Goal: Complete application form: Complete application form

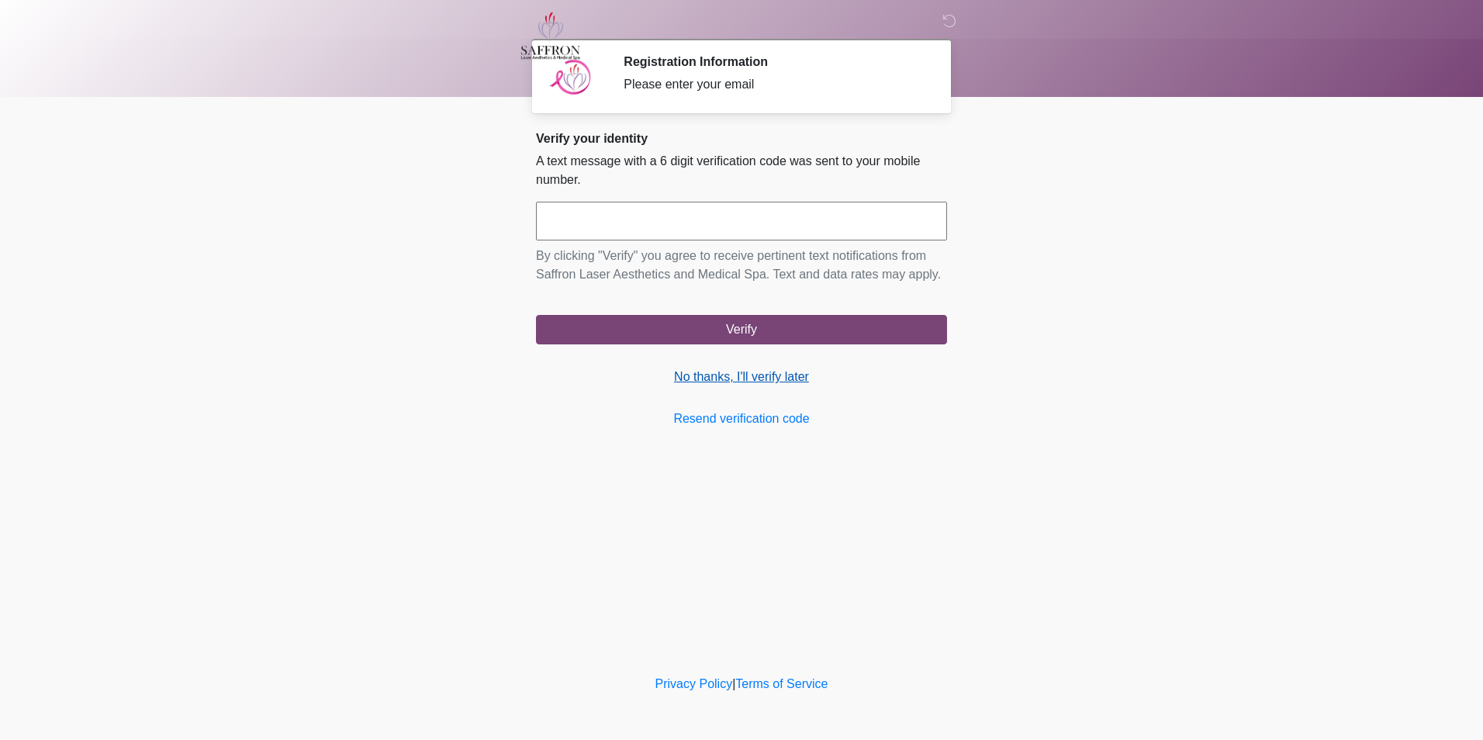
click at [786, 380] on link "No thanks, I'll verify later" at bounding box center [741, 377] width 411 height 19
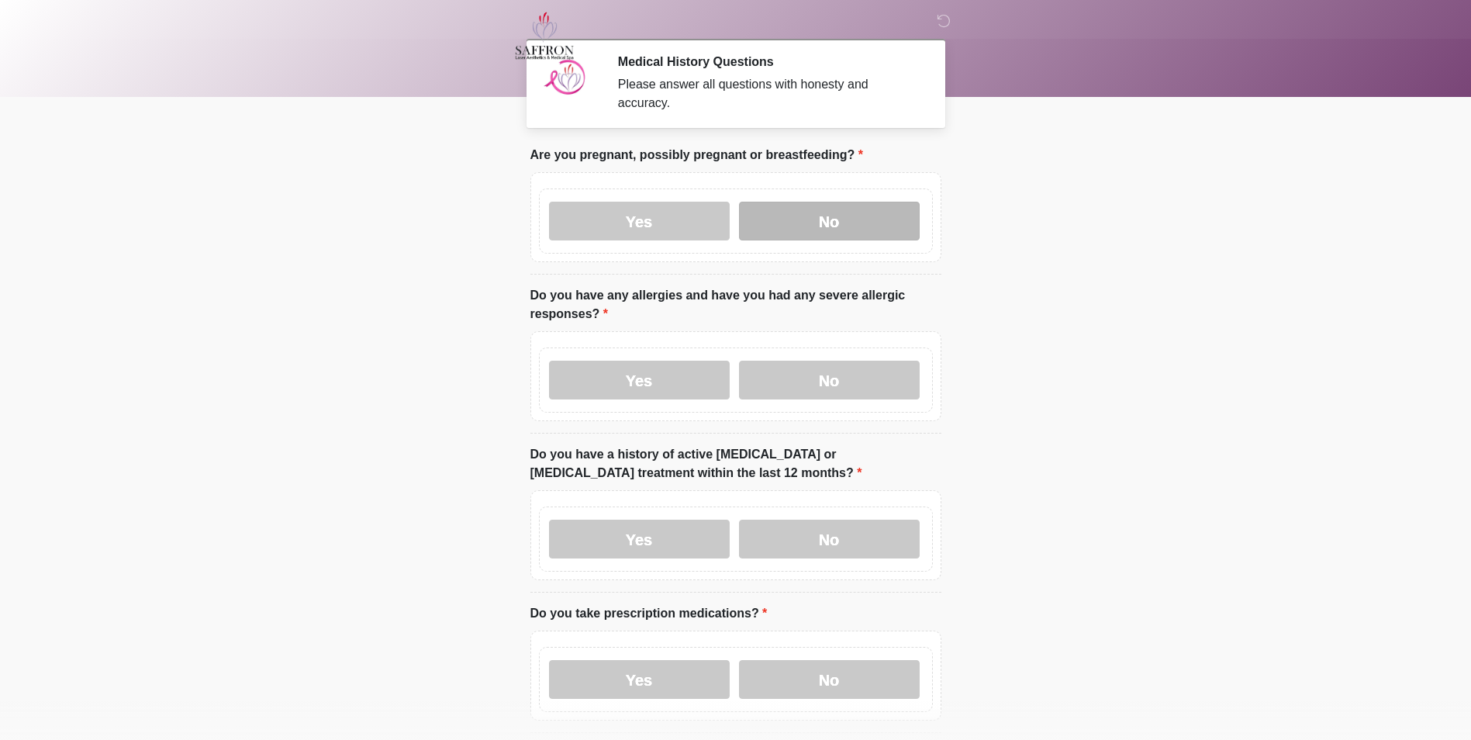
click at [859, 209] on label "No" at bounding box center [829, 221] width 181 height 39
click at [858, 369] on label "No" at bounding box center [829, 380] width 181 height 39
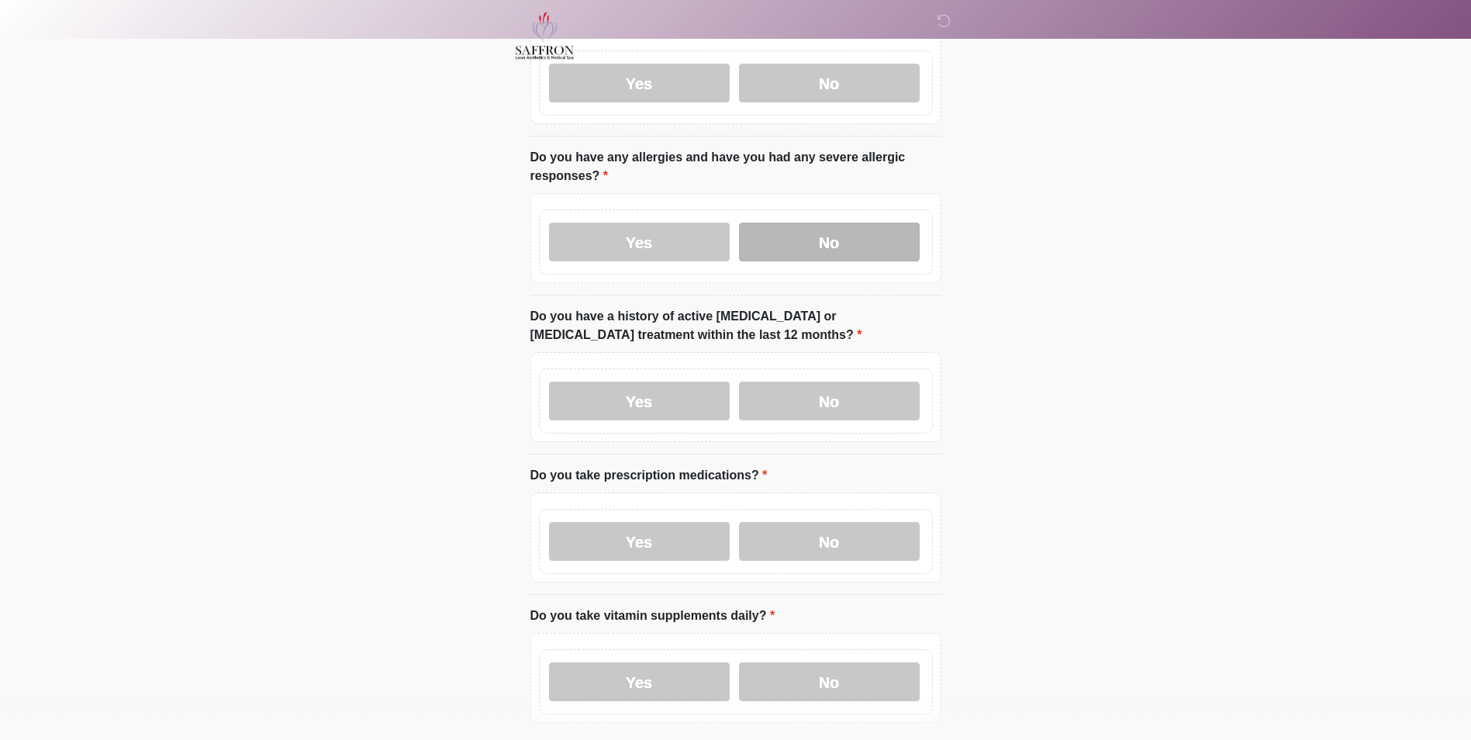
scroll to position [137, 0]
click at [644, 226] on label "Yes" at bounding box center [639, 242] width 181 height 39
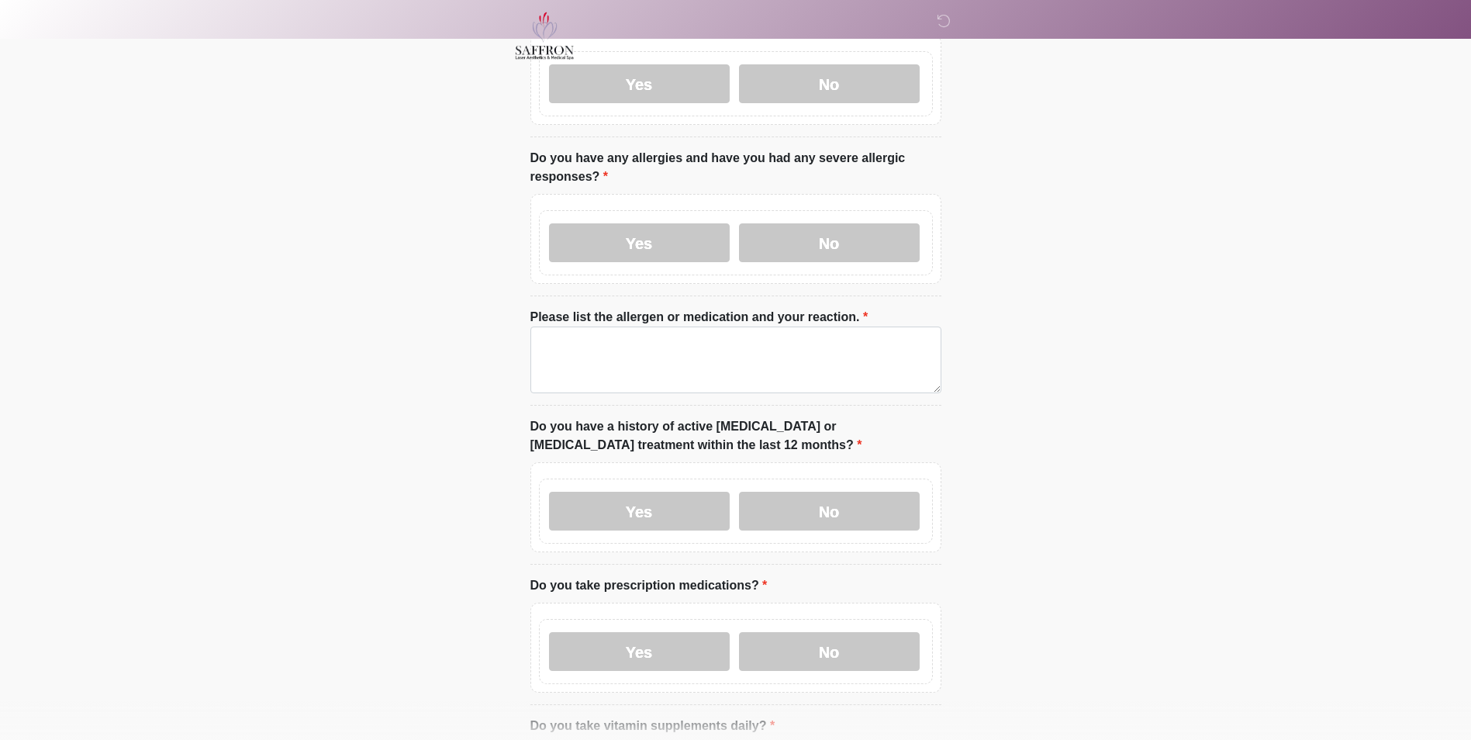
click at [651, 308] on label "Please list the allergen or medication and your reaction." at bounding box center [699, 317] width 338 height 19
click at [651, 326] on textarea "Please list the allergen or medication and your reaction." at bounding box center [735, 359] width 411 height 67
click at [652, 326] on textarea "Please list the allergen or medication and your reaction." at bounding box center [735, 359] width 411 height 67
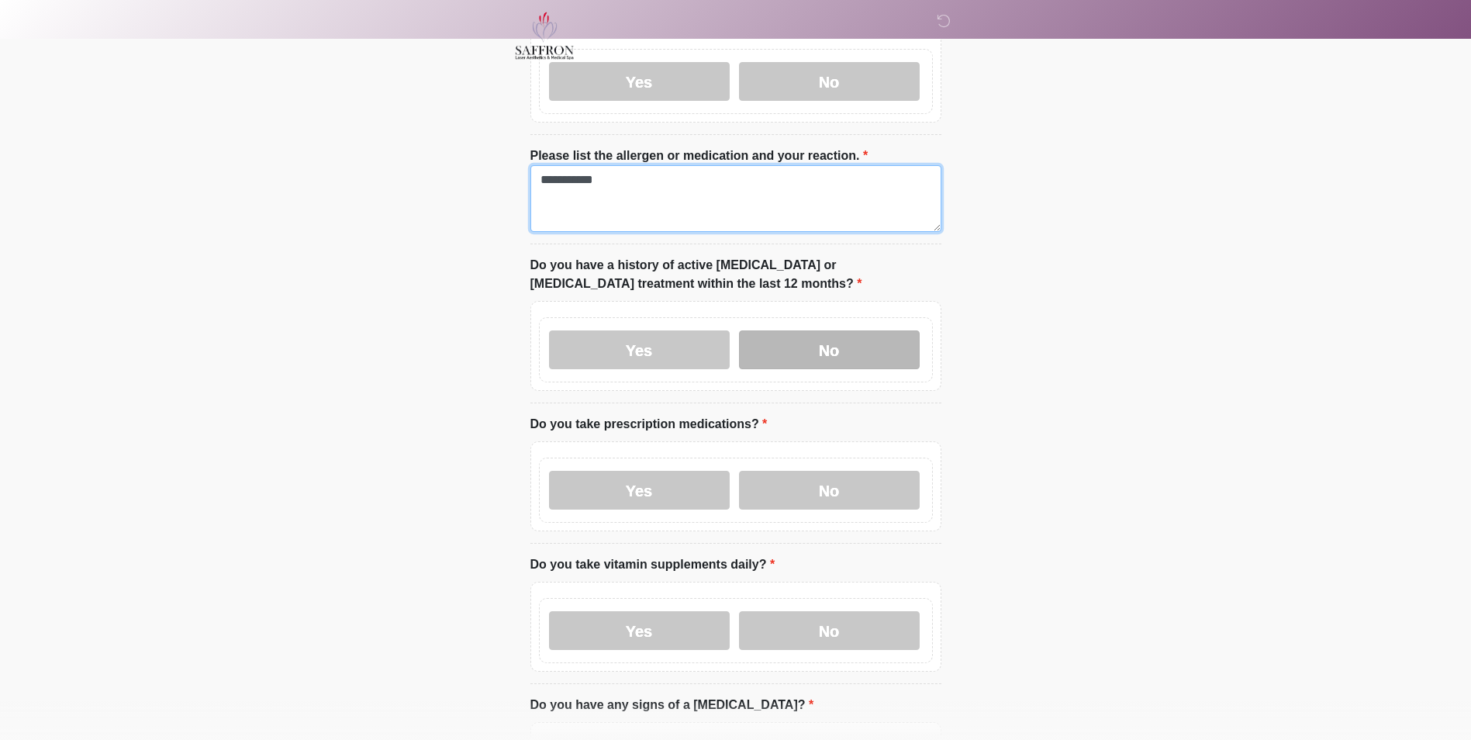
type textarea "**********"
click at [858, 342] on label "No" at bounding box center [829, 349] width 181 height 39
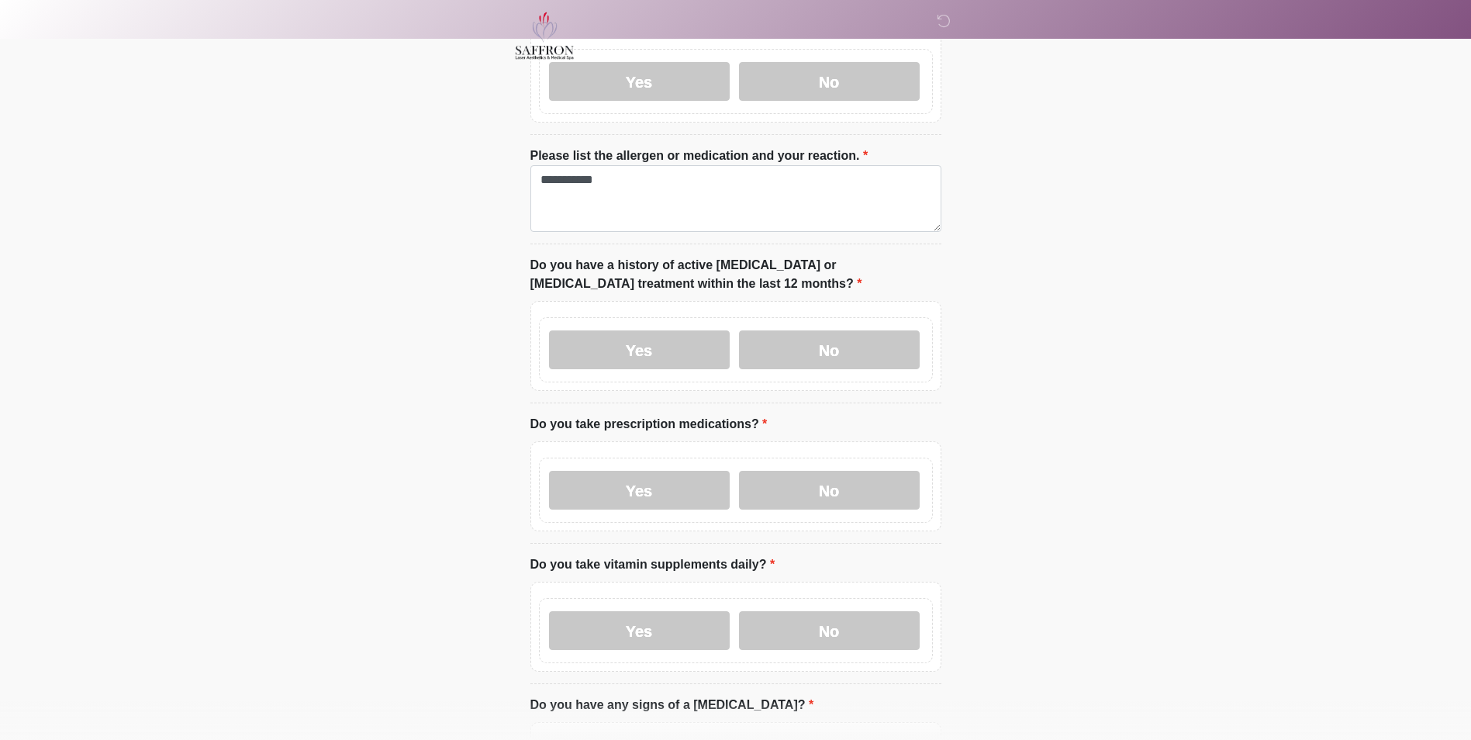
scroll to position [465, 0]
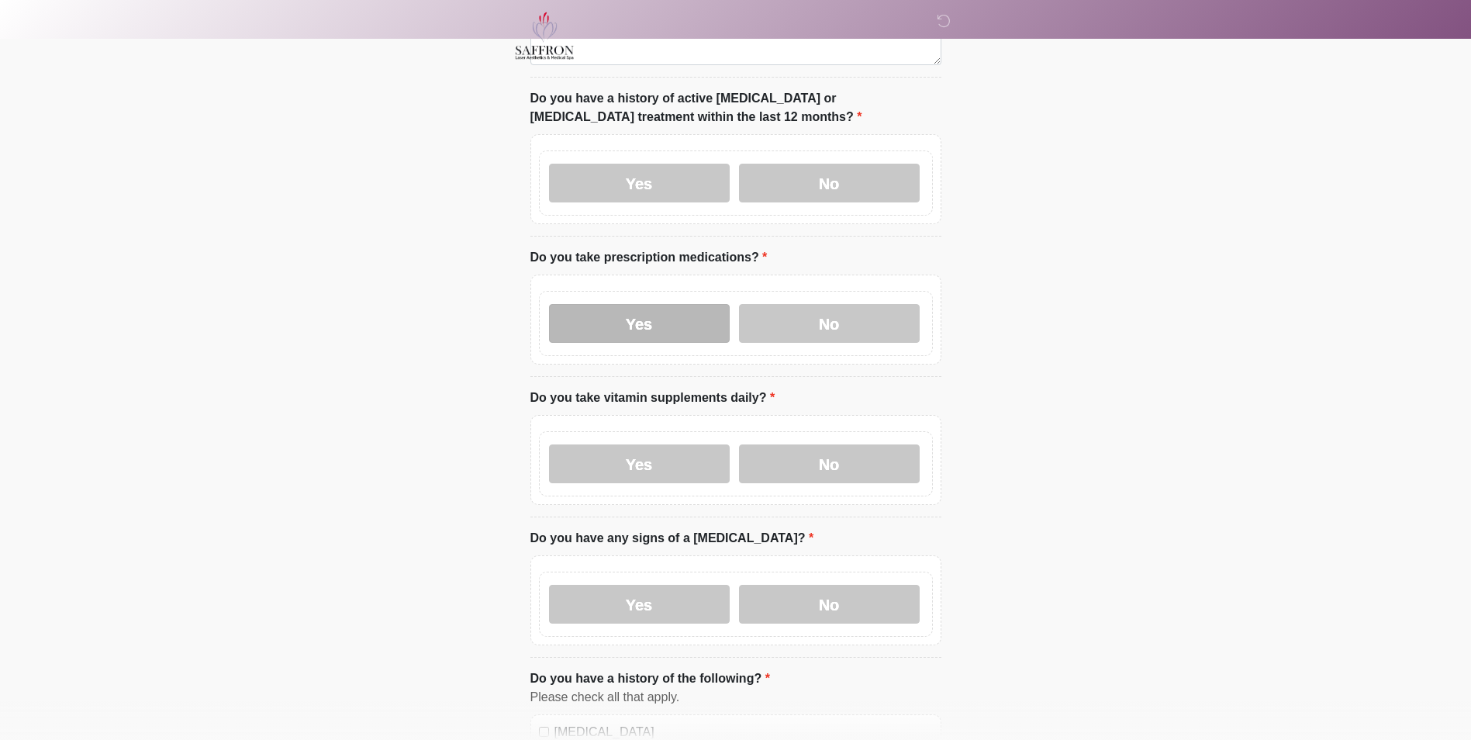
click at [660, 320] on label "Yes" at bounding box center [639, 323] width 181 height 39
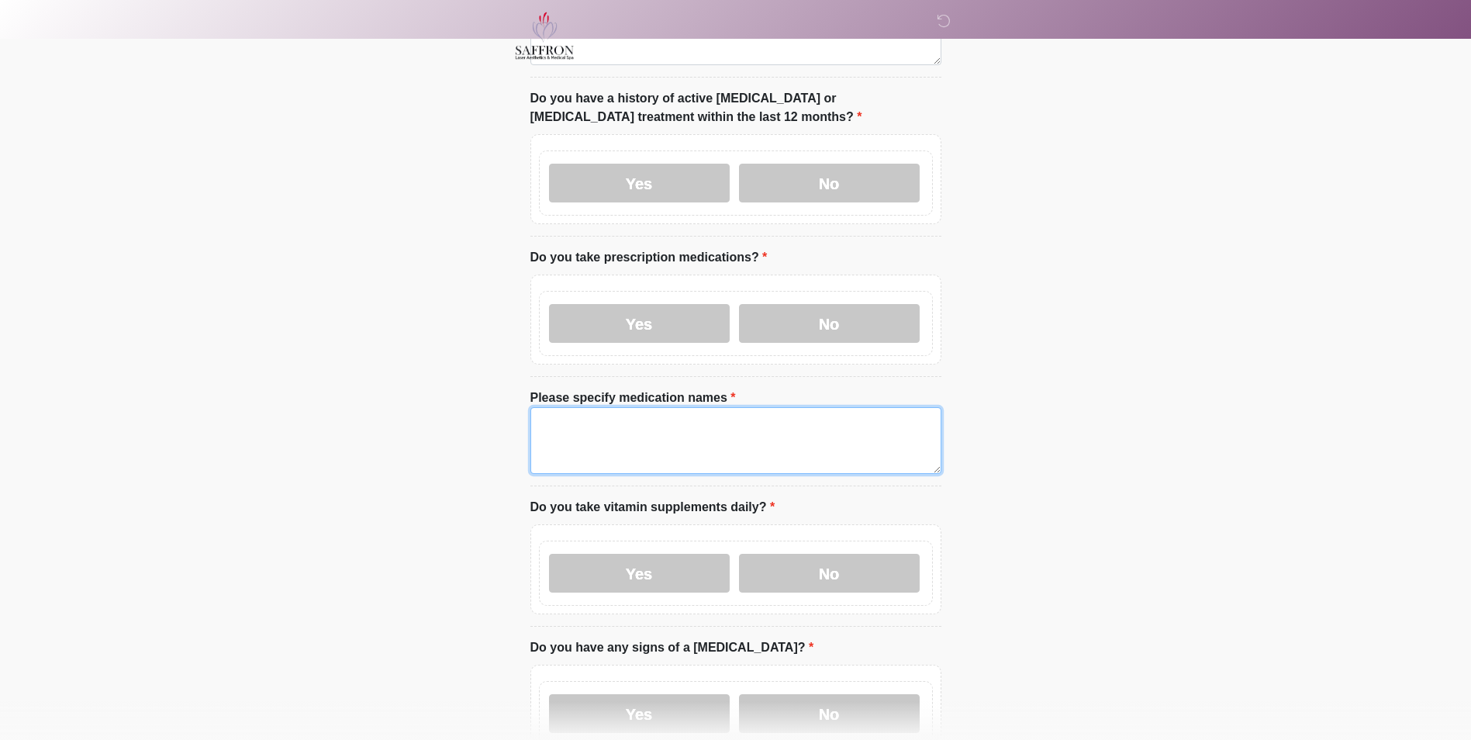
click at [667, 425] on textarea "Please specify medication names" at bounding box center [735, 440] width 411 height 67
click at [667, 425] on textarea "***" at bounding box center [735, 440] width 411 height 67
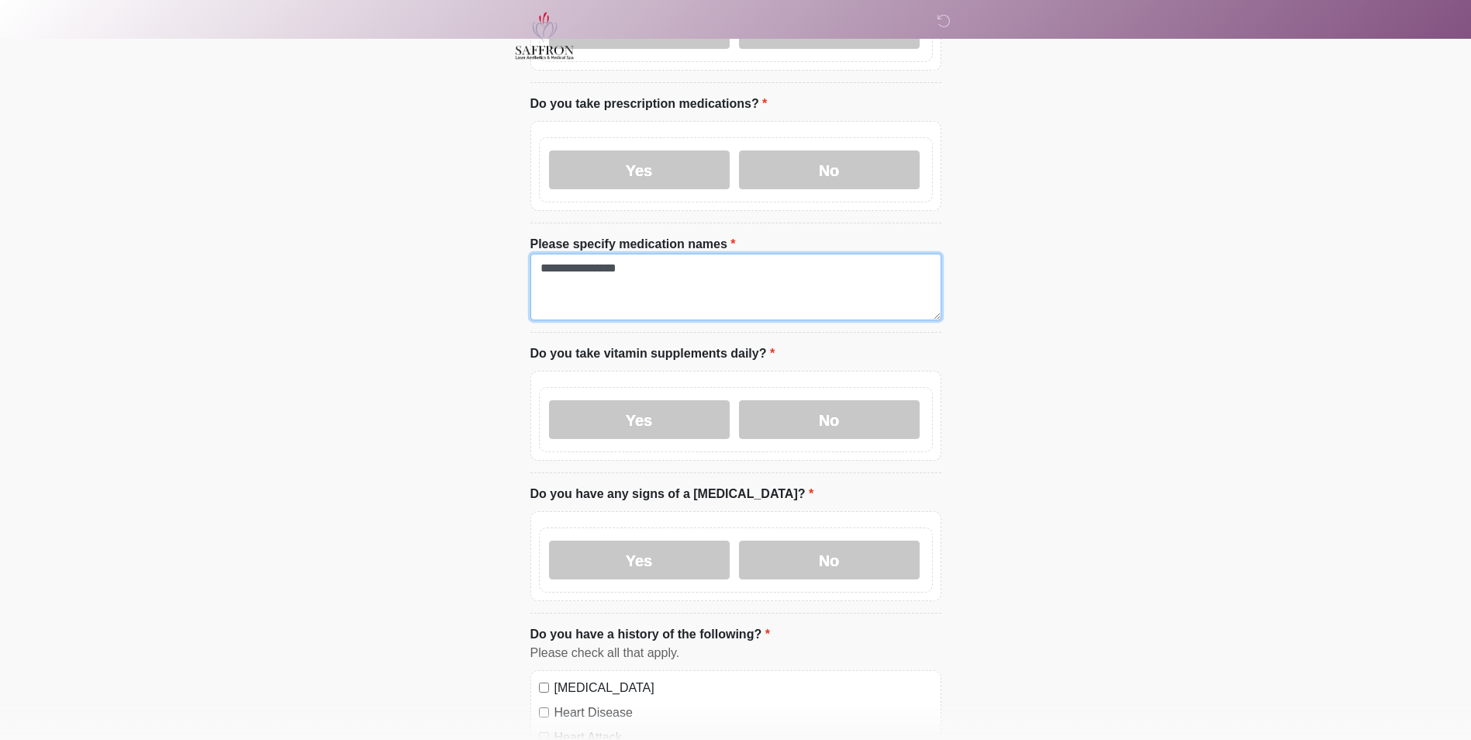
scroll to position [618, 0]
type textarea "**********"
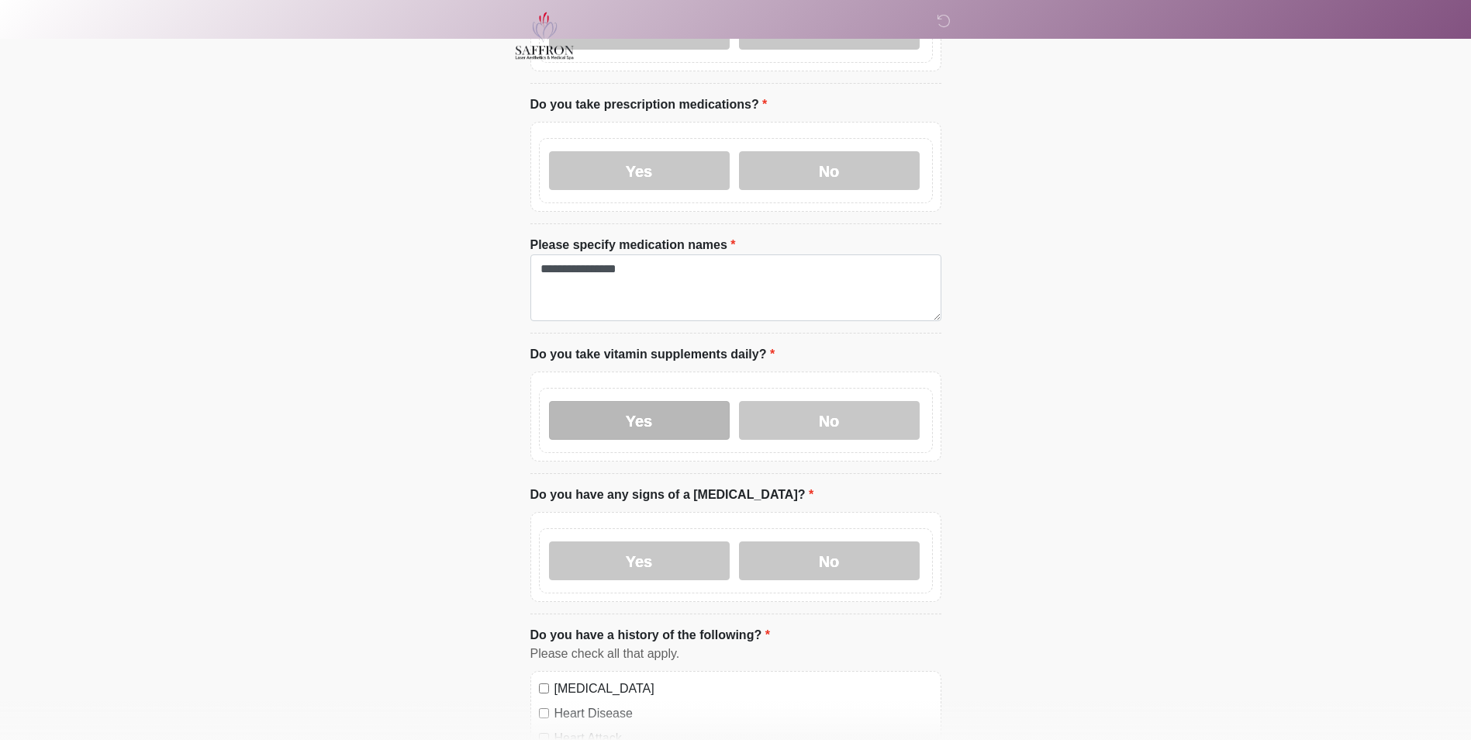
click at [669, 422] on label "Yes" at bounding box center [639, 420] width 181 height 39
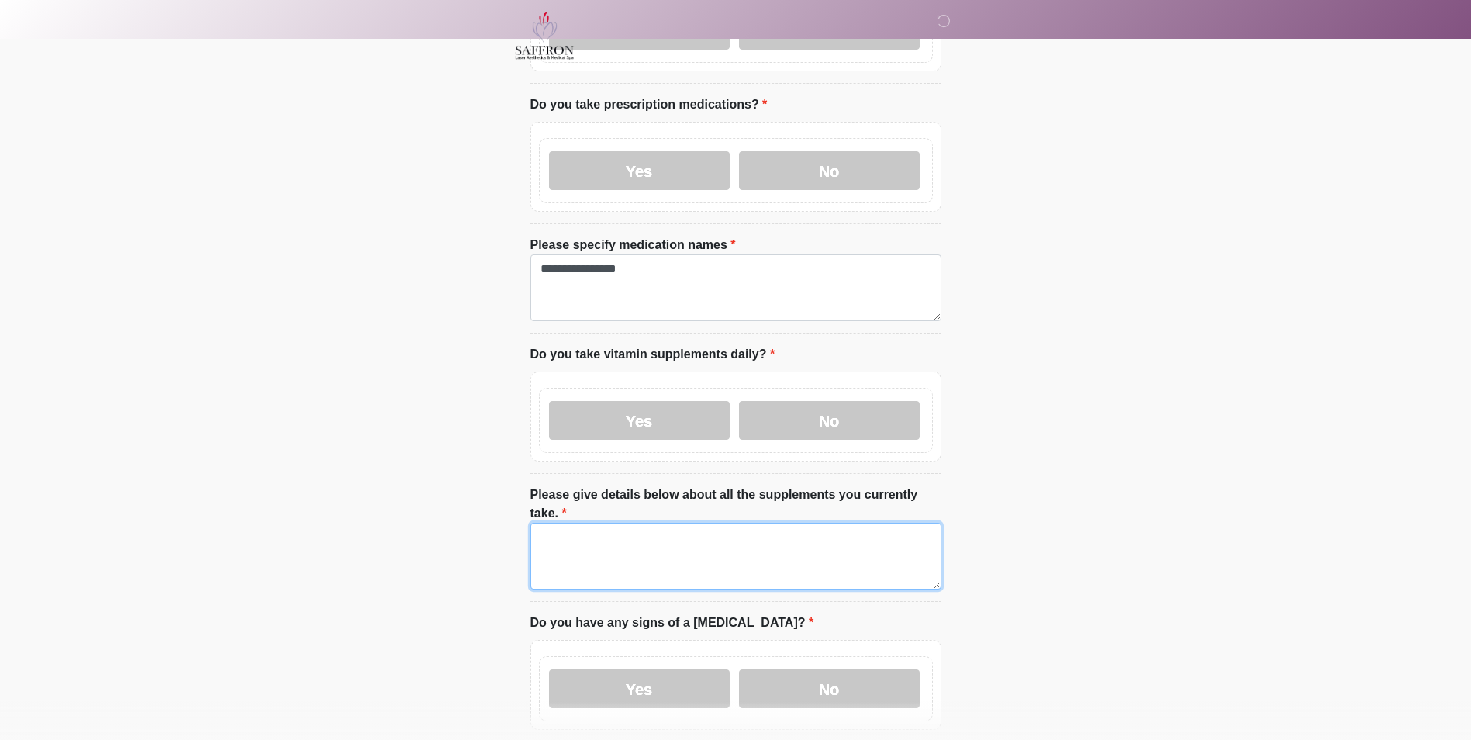
click at [678, 539] on textarea "Please give details below about all the supplements you currently take." at bounding box center [735, 556] width 411 height 67
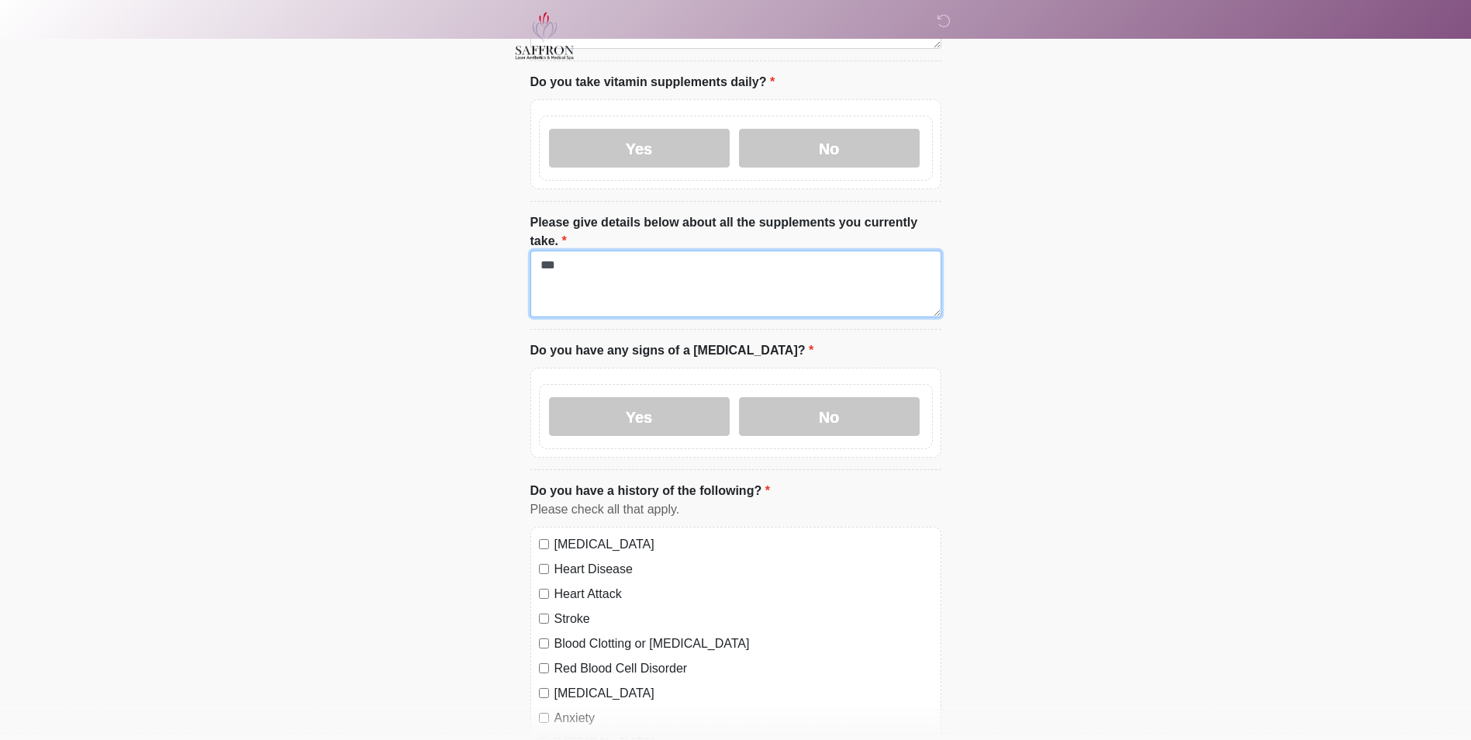
scroll to position [893, 0]
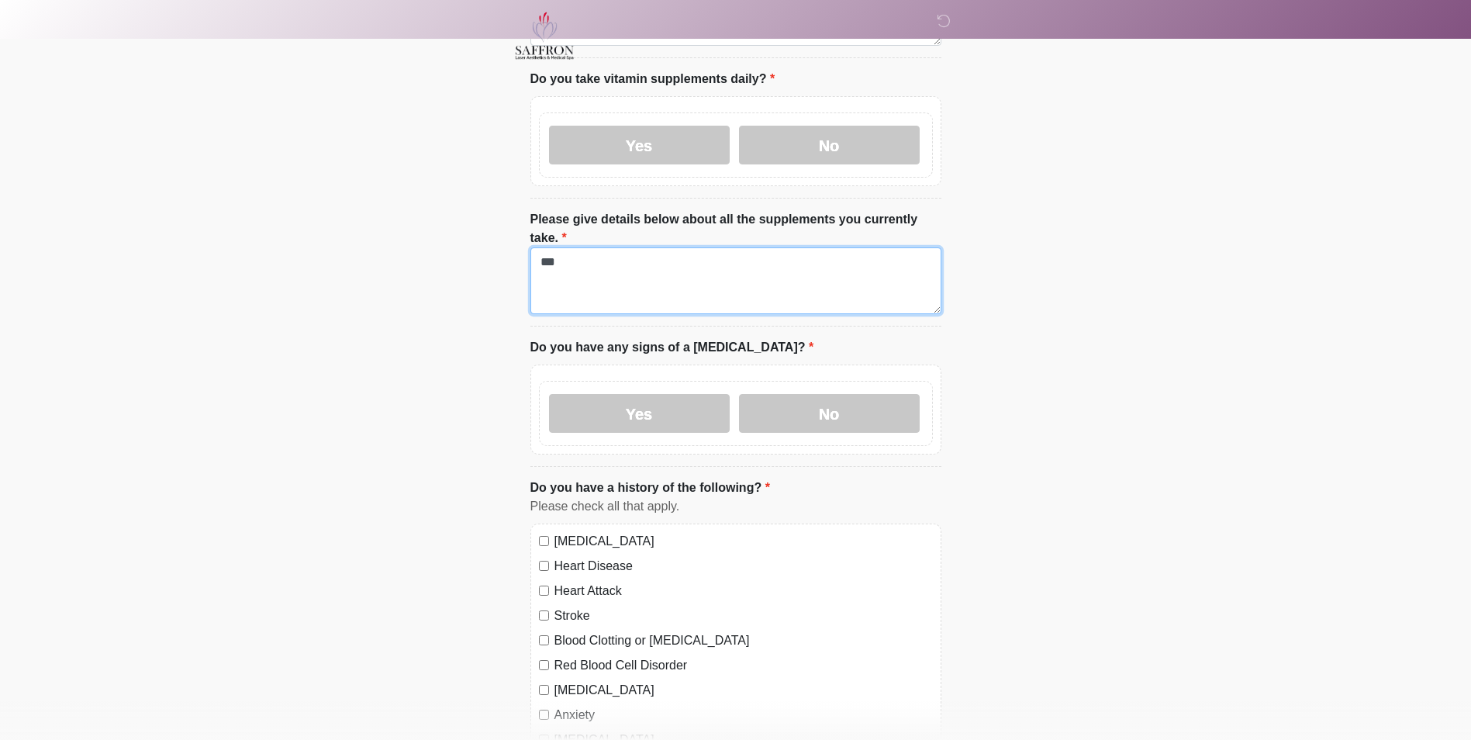
type textarea "***"
click at [780, 399] on div "Yes No" at bounding box center [736, 413] width 394 height 65
click at [780, 394] on label "No" at bounding box center [829, 413] width 181 height 39
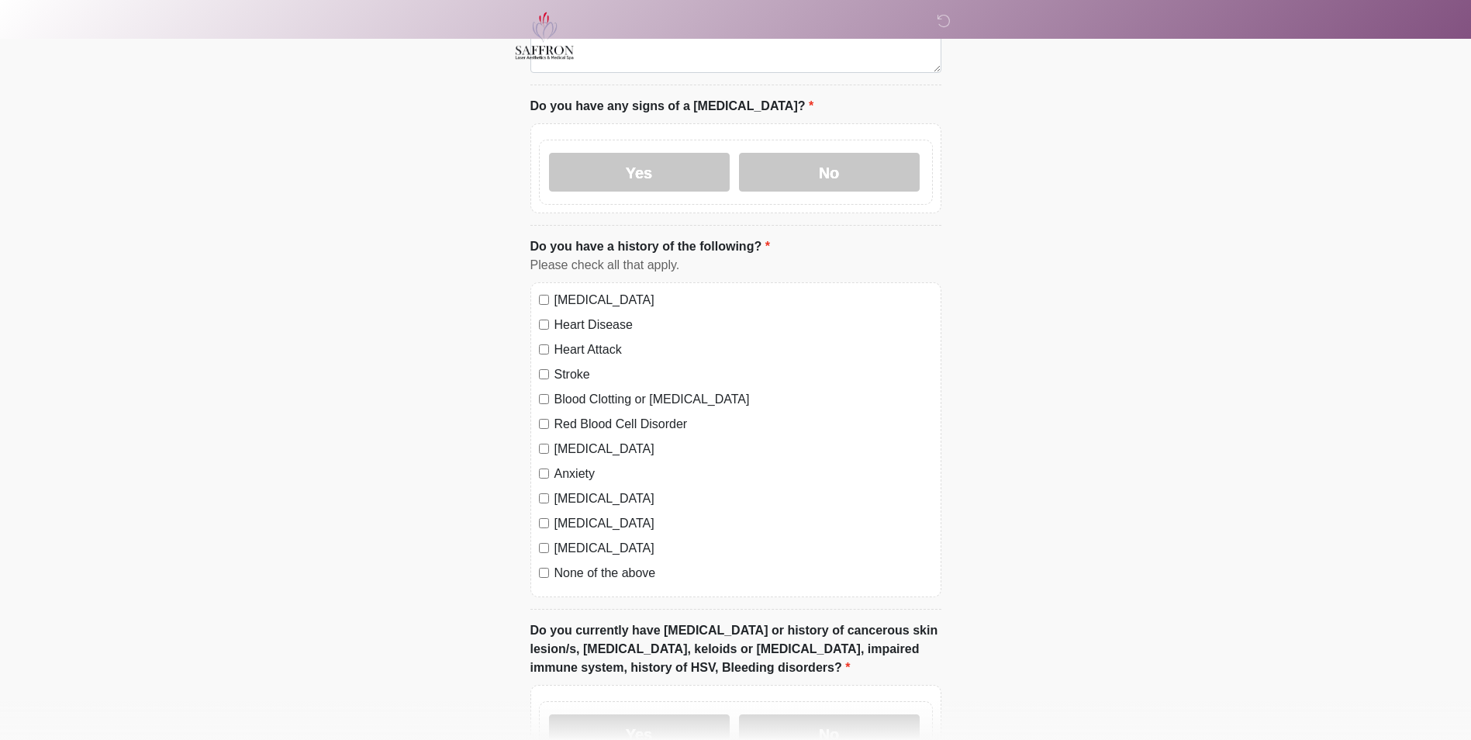
scroll to position [1134, 0]
click at [646, 564] on label "None of the above" at bounding box center [743, 573] width 378 height 19
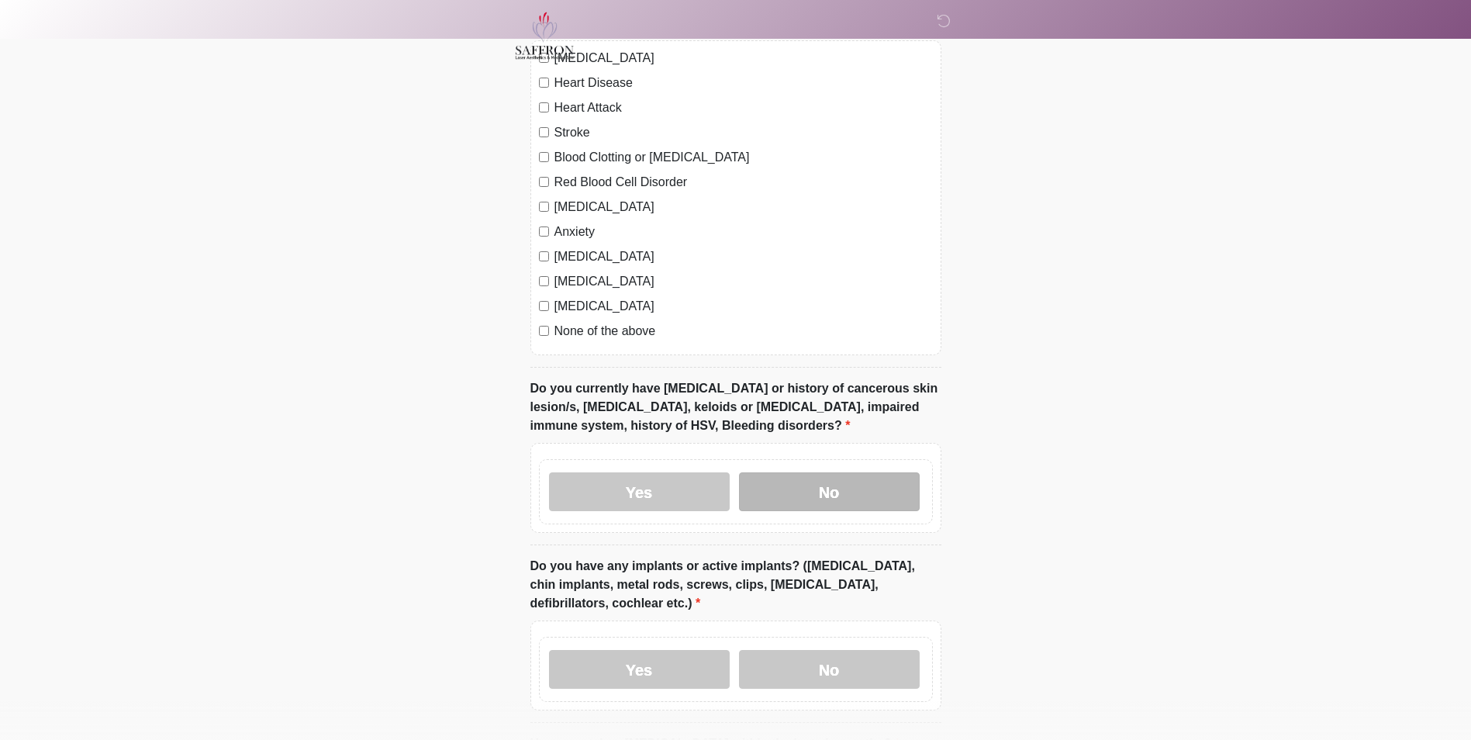
click at [872, 474] on label "No" at bounding box center [829, 491] width 181 height 39
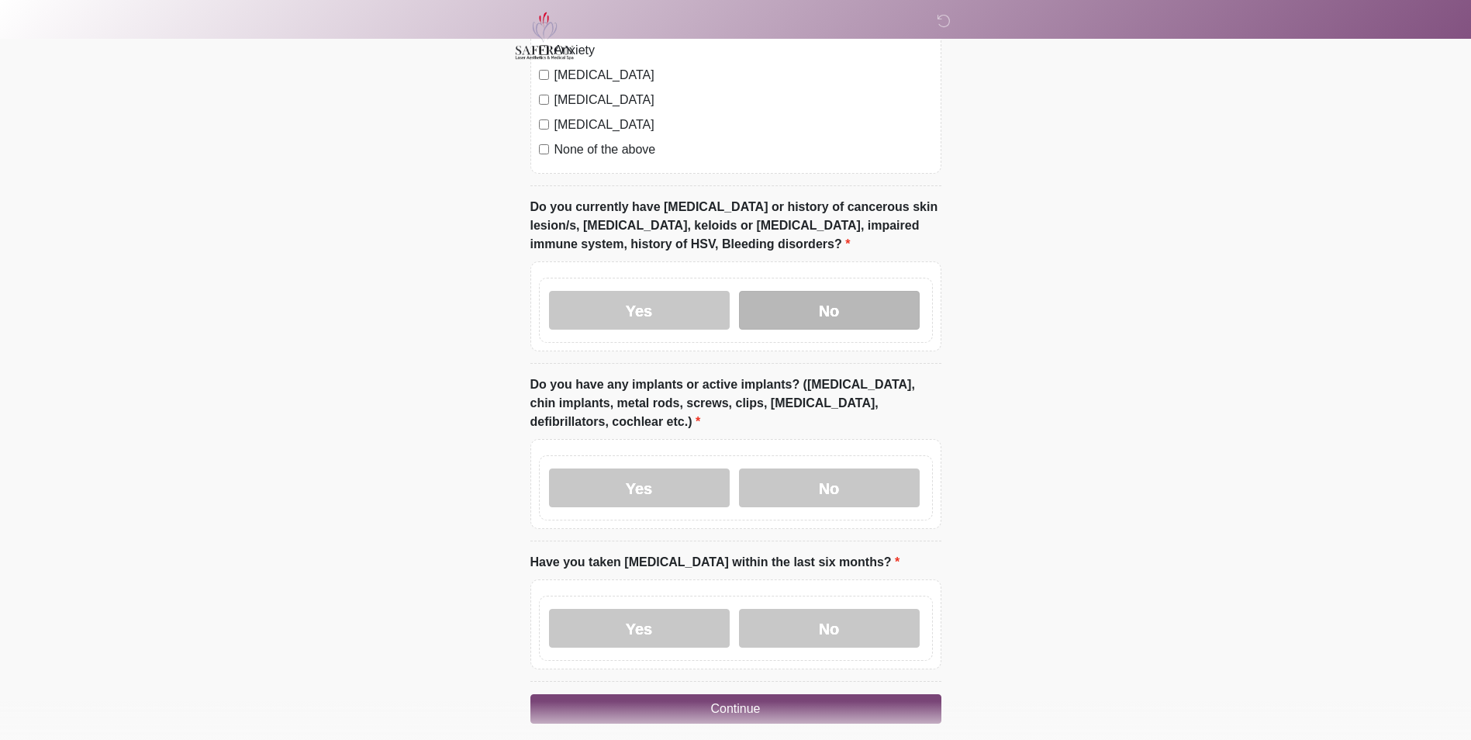
scroll to position [1556, 0]
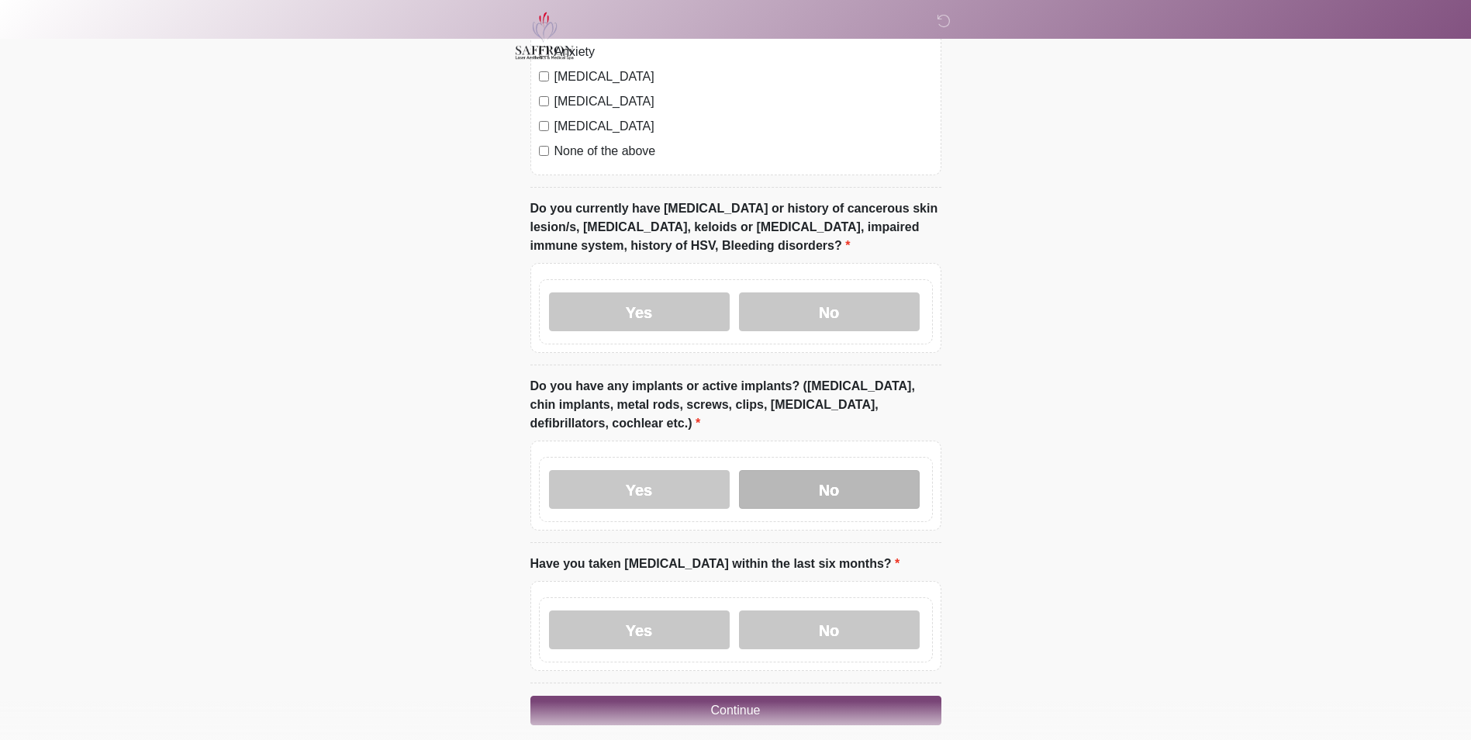
click at [868, 470] on label "No" at bounding box center [829, 489] width 181 height 39
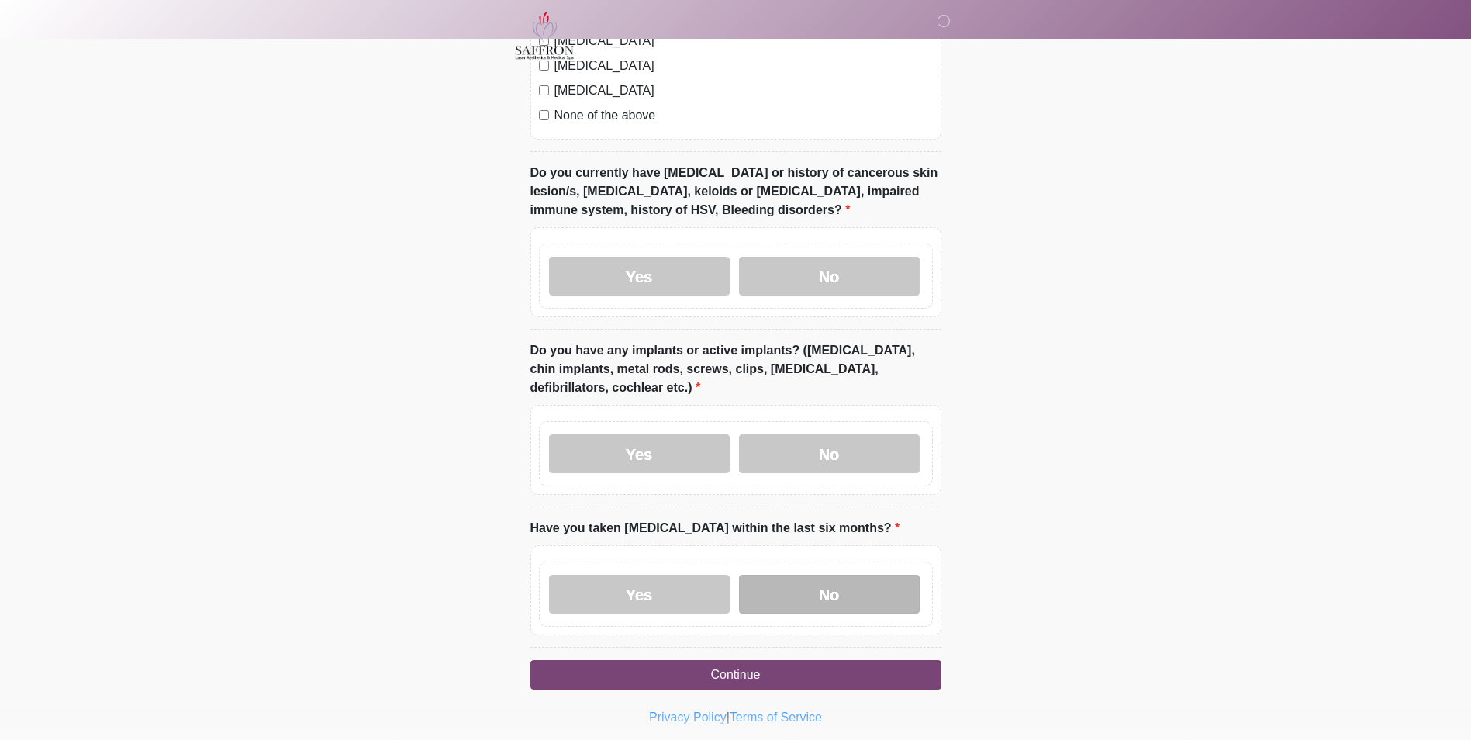
click at [848, 575] on label "No" at bounding box center [829, 594] width 181 height 39
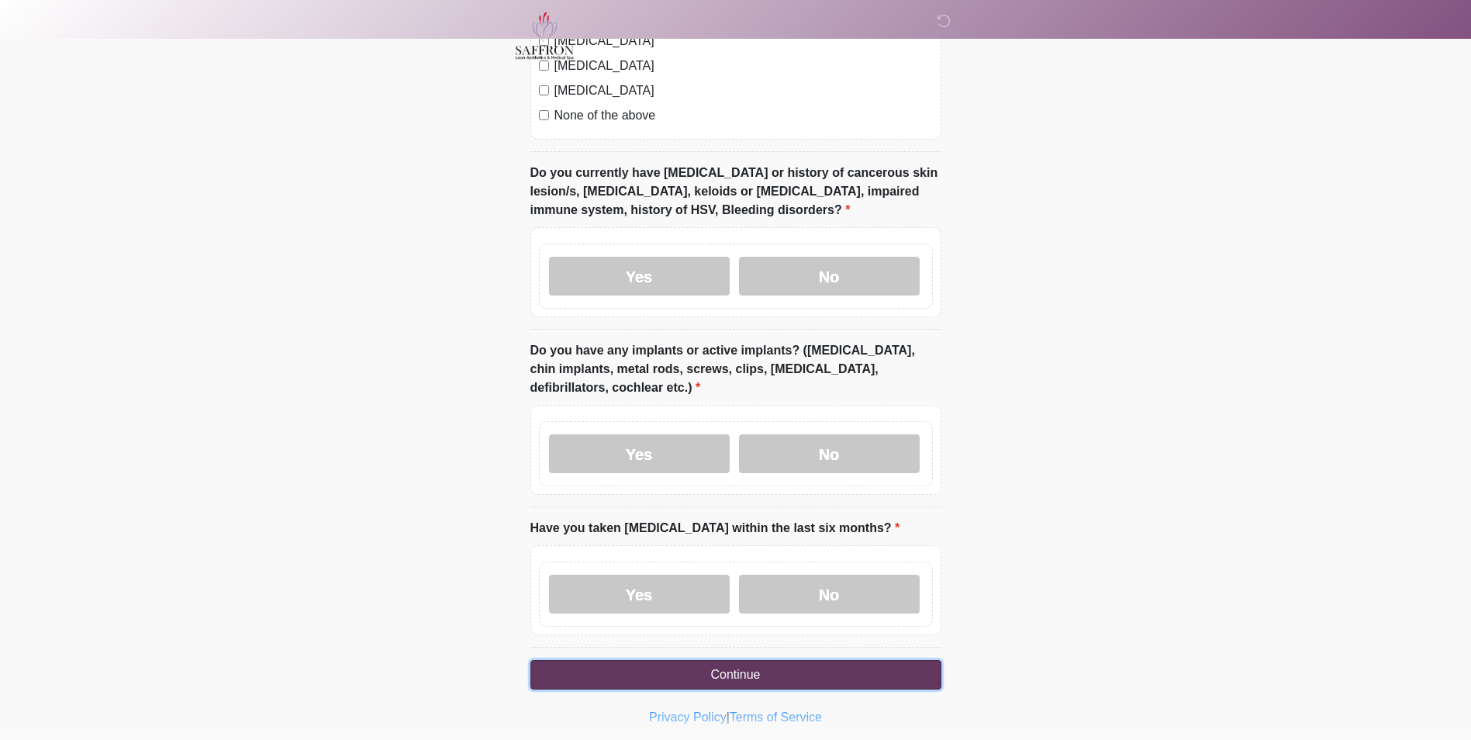
click at [841, 660] on button "Continue" at bounding box center [735, 674] width 411 height 29
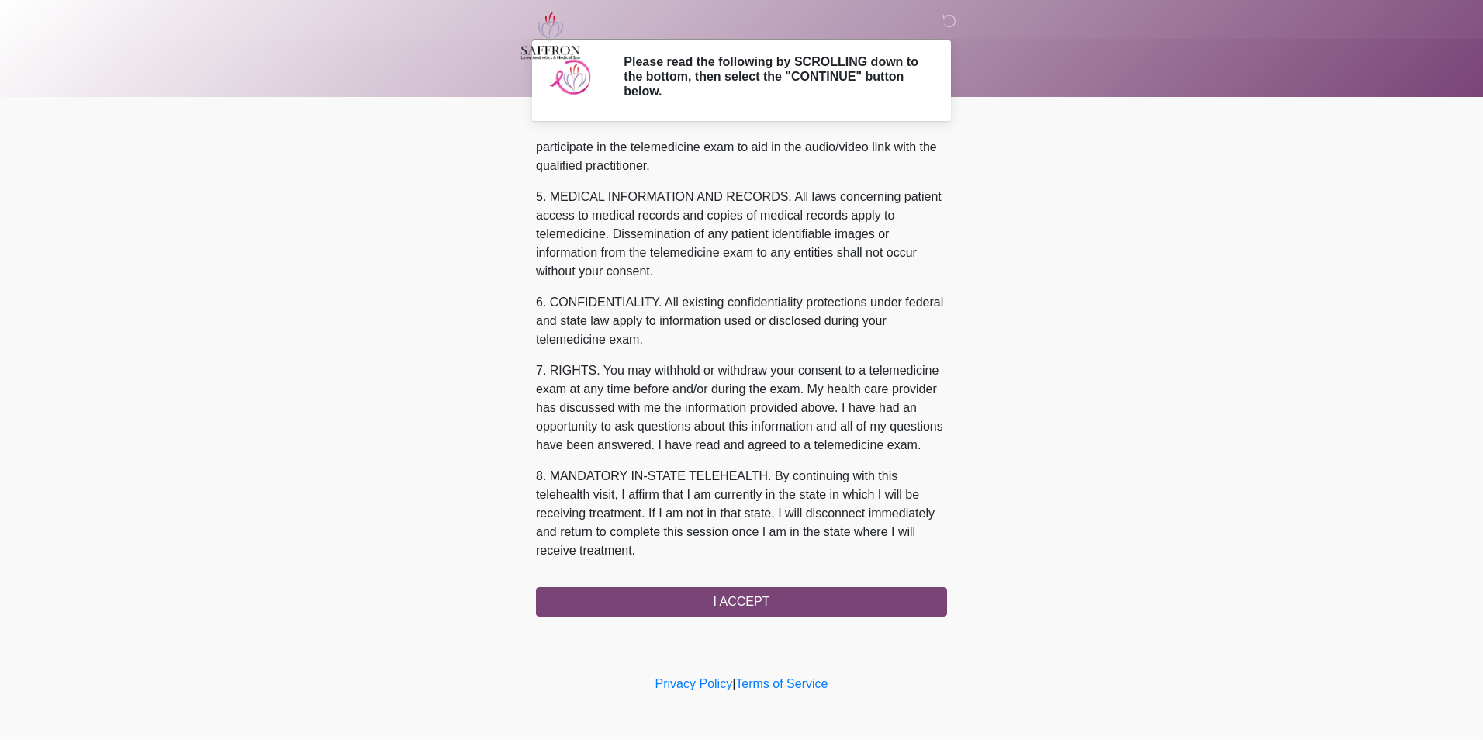
scroll to position [489, 0]
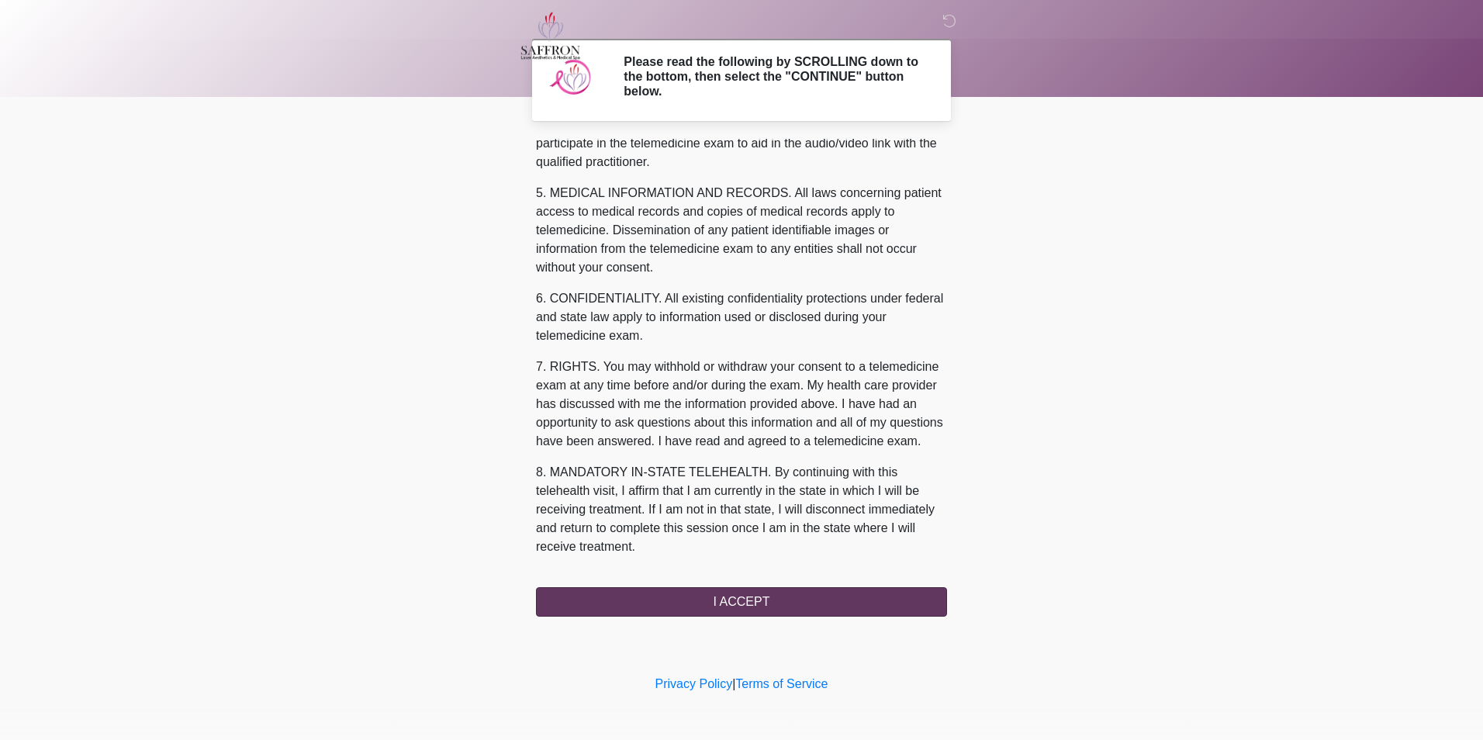
drag, startPoint x: 799, startPoint y: 585, endPoint x: 799, endPoint y: 598, distance: 12.4
click at [799, 598] on div "1. PURPOSE. The purpose of this form is to obtain your consent for a telemedici…" at bounding box center [741, 378] width 411 height 478
click at [799, 598] on button "I ACCEPT" at bounding box center [741, 601] width 411 height 29
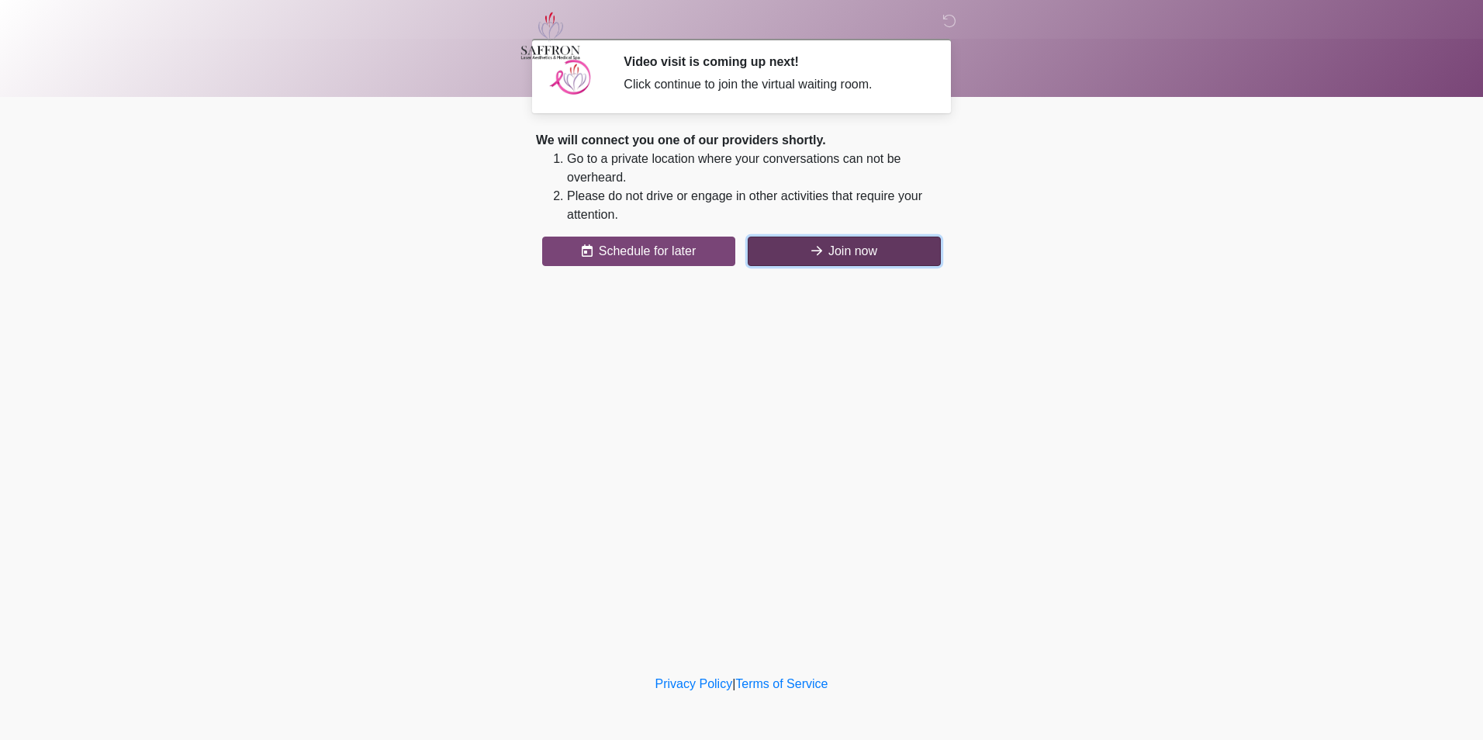
click at [862, 246] on button "Join now" at bounding box center [844, 251] width 193 height 29
click at [802, 266] on div "‎ ‎ ‎ Video visit is coming up next! Click continue to join the virtual waiting…" at bounding box center [741, 336] width 465 height 640
click at [800, 259] on button "Join now" at bounding box center [844, 251] width 193 height 29
